Goal: Information Seeking & Learning: Learn about a topic

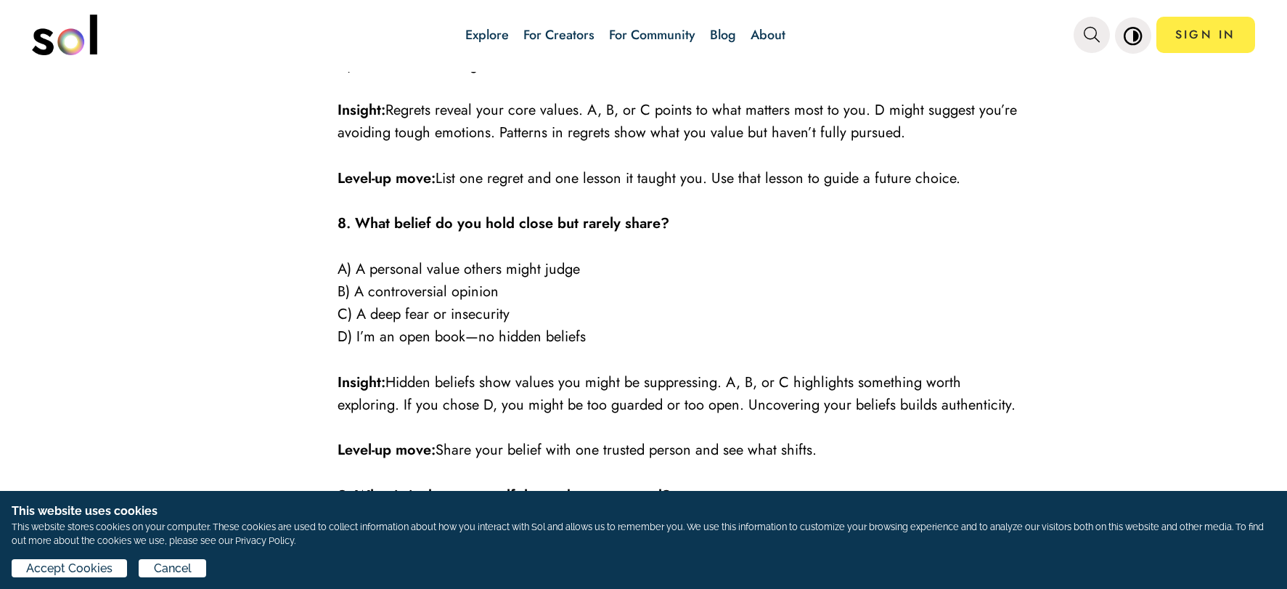
scroll to position [2704, 0]
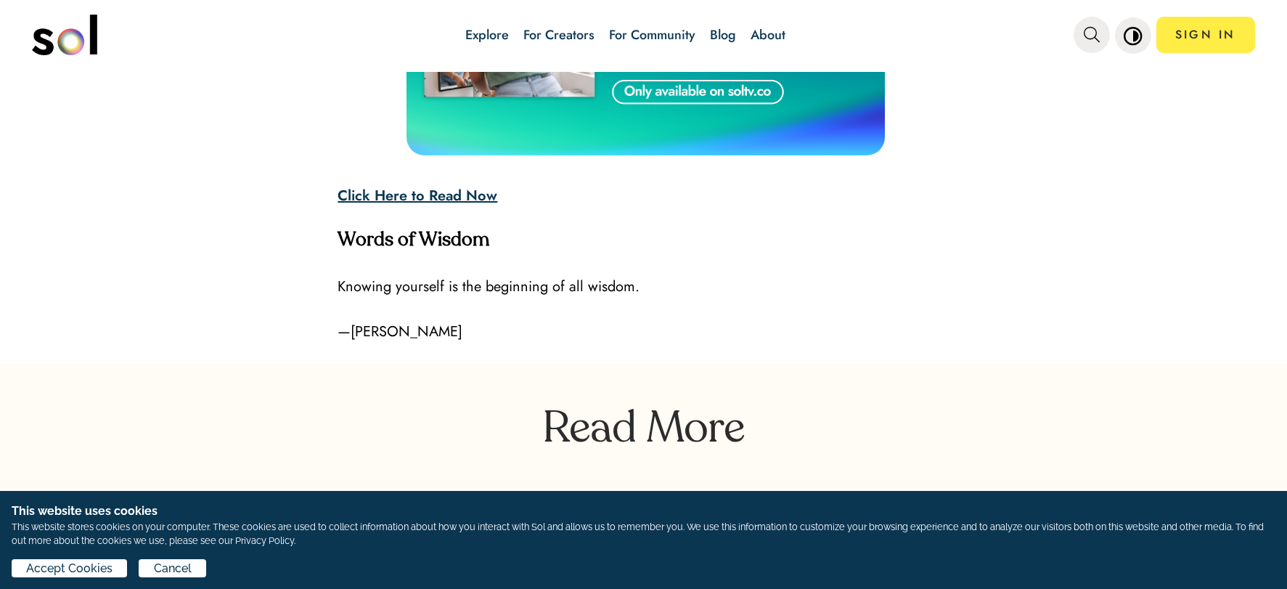
scroll to position [4071, 0]
click at [373, 184] on strong "Click Here to Read Now" at bounding box center [417, 194] width 160 height 21
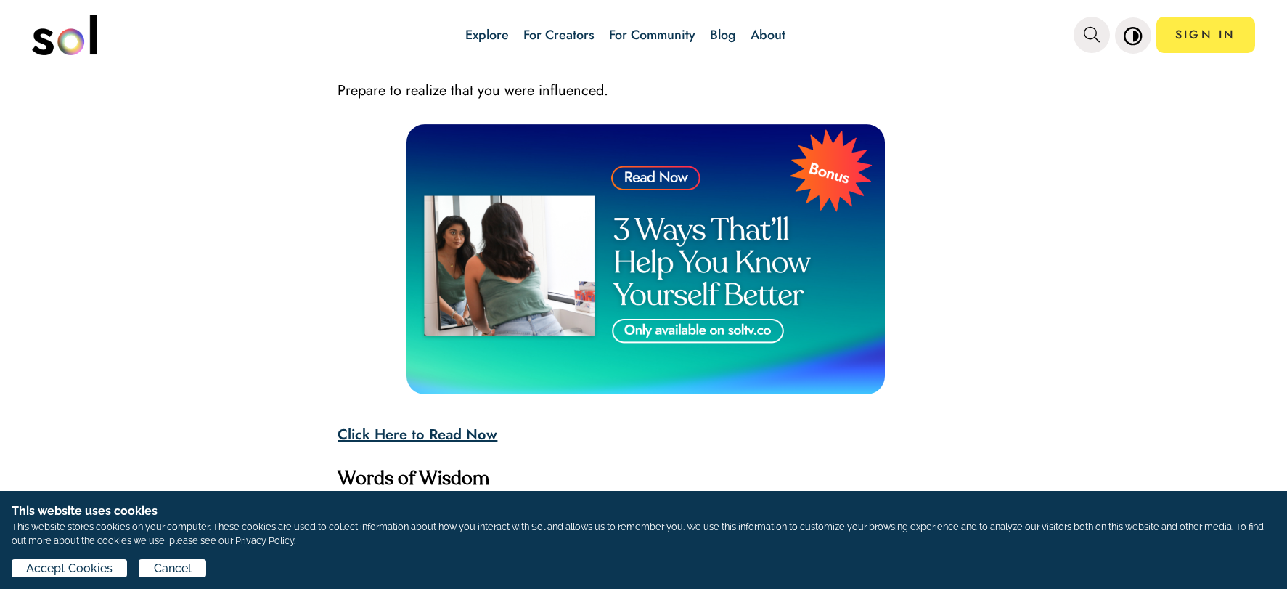
scroll to position [3817, 0]
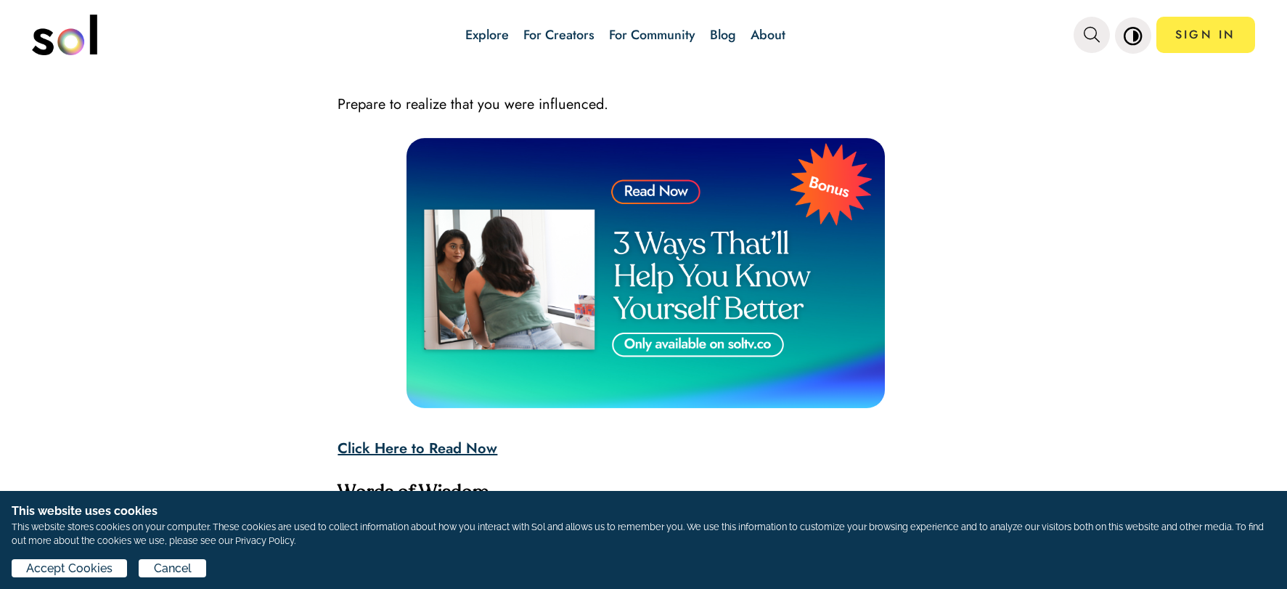
click at [488, 94] on span "Prepare to realize that you were influenced." at bounding box center [472, 104] width 271 height 21
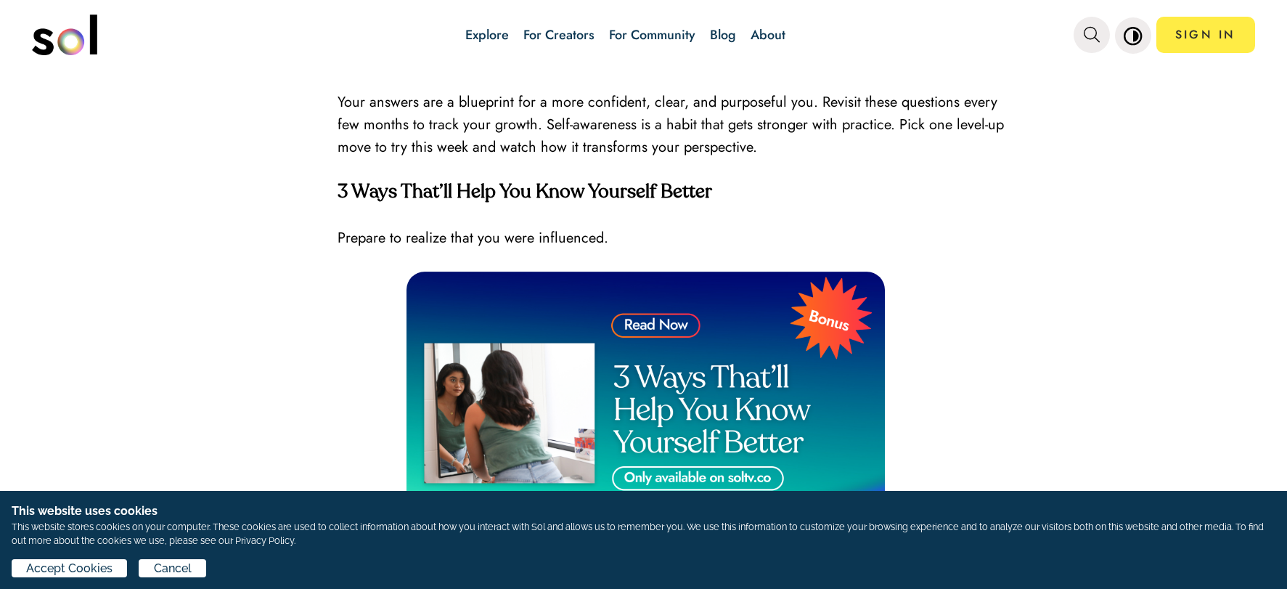
scroll to position [3680, 0]
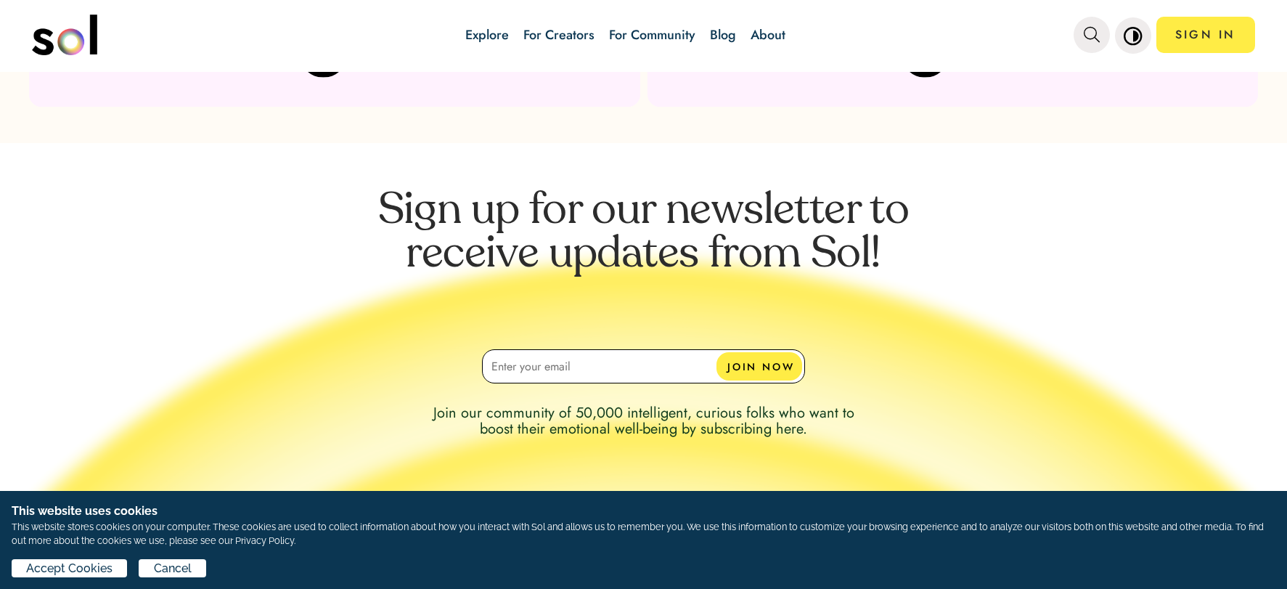
scroll to position [4713, 0]
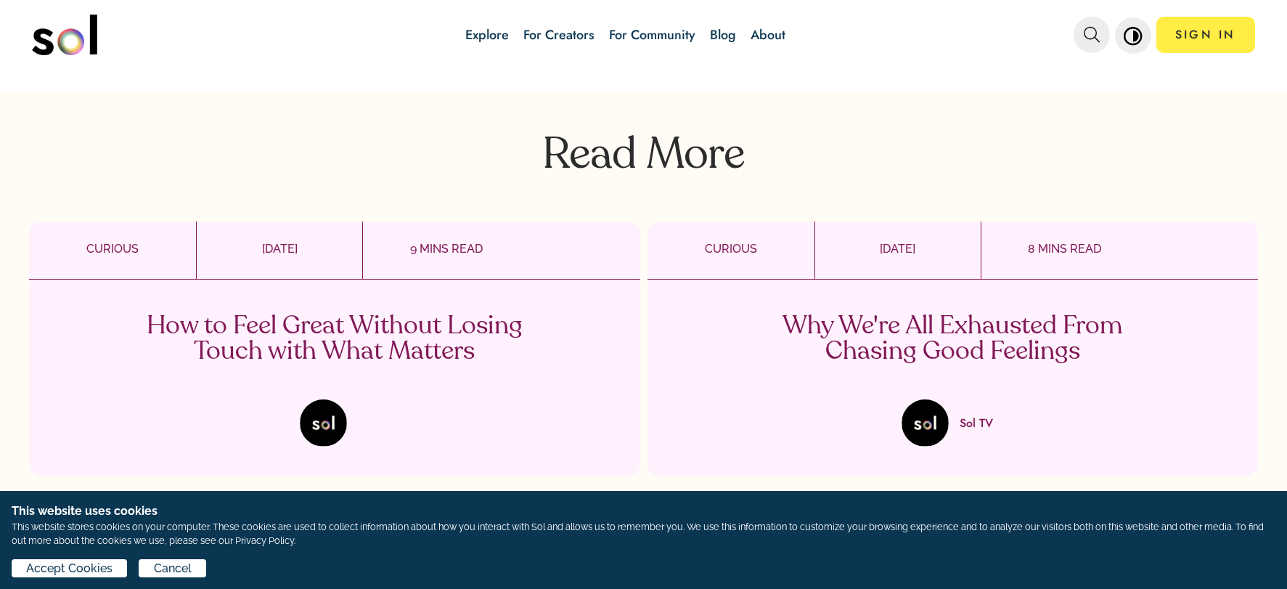
scroll to position [4251, 0]
